Goal: Understand process/instructions

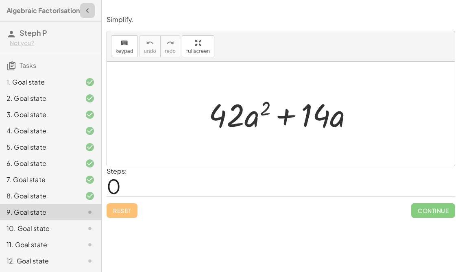
click at [85, 8] on icon "button" at bounding box center [88, 11] width 10 height 10
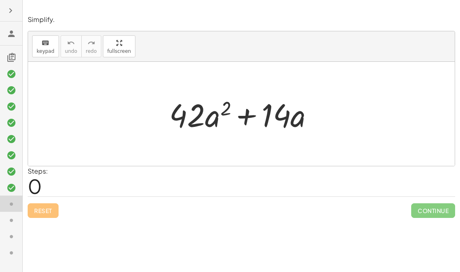
click at [12, 12] on icon "button" at bounding box center [11, 11] width 10 height 10
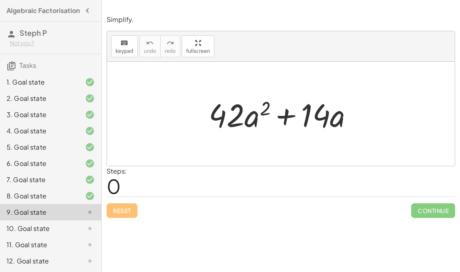
click at [53, 107] on div "1. Goal state" at bounding box center [50, 115] width 101 height 16
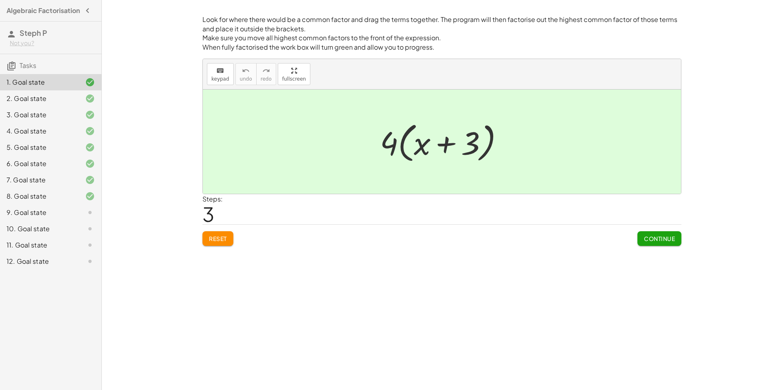
click at [90, 9] on icon "button" at bounding box center [88, 11] width 10 height 10
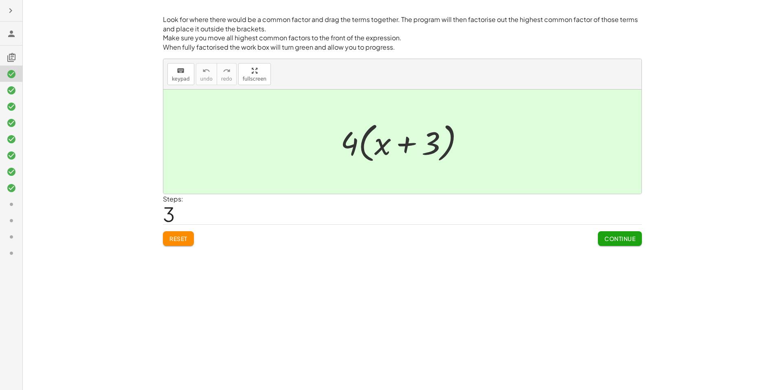
click at [12, 3] on button "button" at bounding box center [10, 10] width 15 height 15
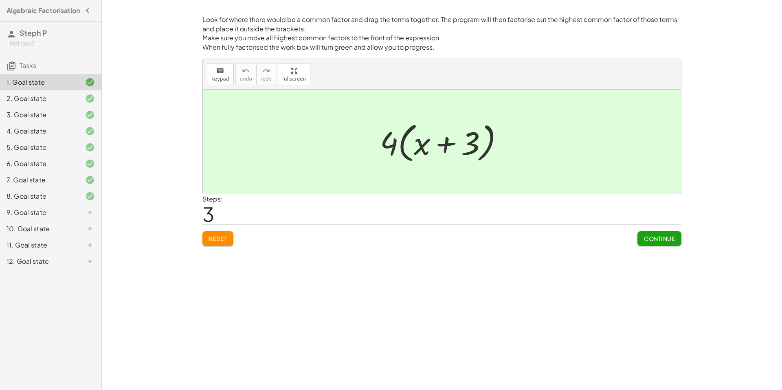
click at [14, 15] on h4 "Algebraic Factorisation" at bounding box center [43, 11] width 73 height 10
click at [63, 215] on div "9. Goal state" at bounding box center [40, 213] width 66 height 10
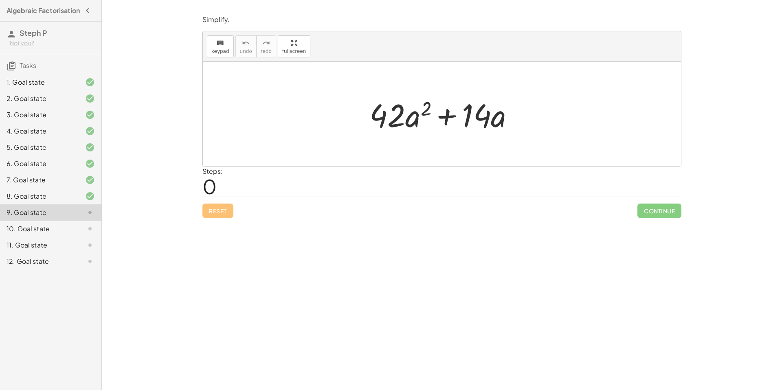
click at [460, 119] on div at bounding box center [444, 114] width 159 height 42
click at [460, 120] on div at bounding box center [444, 114] width 159 height 42
click at [60, 217] on div "9. Goal state" at bounding box center [40, 213] width 66 height 10
click at [382, 116] on div at bounding box center [444, 114] width 159 height 42
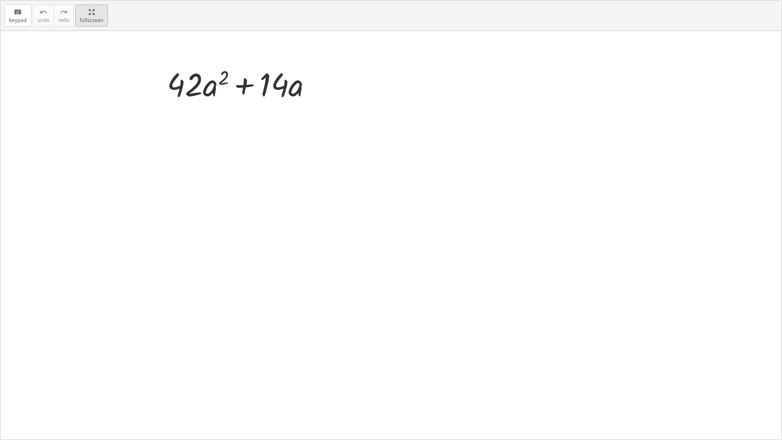
click at [289, 98] on div "keyboard keypad undo undo redo redo fullscreen + · 42 · a 2 + · 14 · a ×" at bounding box center [390, 219] width 781 height 439
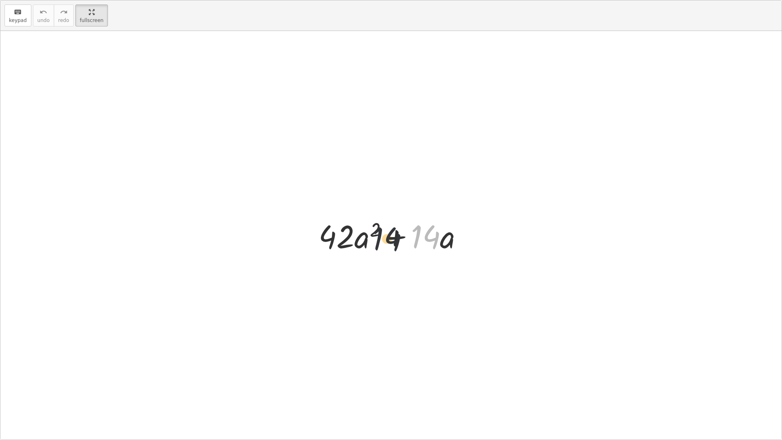
drag, startPoint x: 417, startPoint y: 243, endPoint x: 360, endPoint y: 241, distance: 57.0
click at [360, 241] on div at bounding box center [393, 235] width 159 height 42
drag, startPoint x: 424, startPoint y: 243, endPoint x: 337, endPoint y: 249, distance: 86.5
drag, startPoint x: 441, startPoint y: 239, endPoint x: 388, endPoint y: 245, distance: 53.7
